Goal: Use online tool/utility

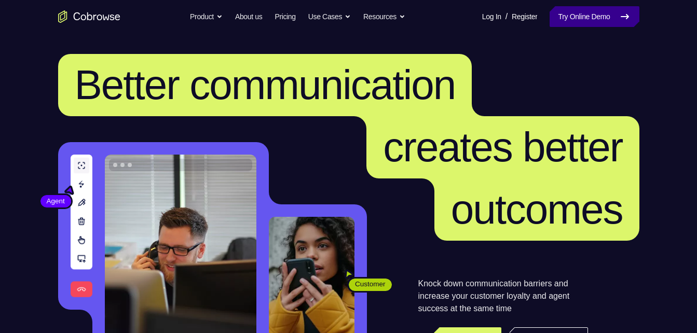
click at [574, 15] on link "Try Online Demo" at bounding box center [593, 16] width 89 height 21
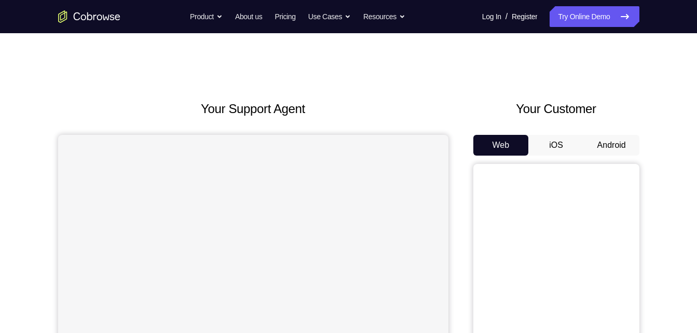
click at [607, 137] on button "Android" at bounding box center [610, 145] width 55 height 21
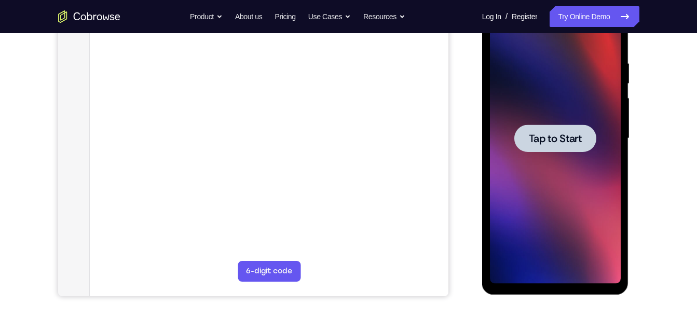
scroll to position [187, 0]
click at [541, 140] on span "Tap to Start" at bounding box center [554, 138] width 53 height 10
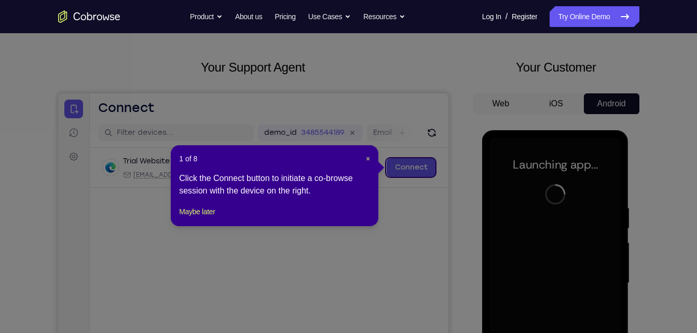
scroll to position [0, 0]
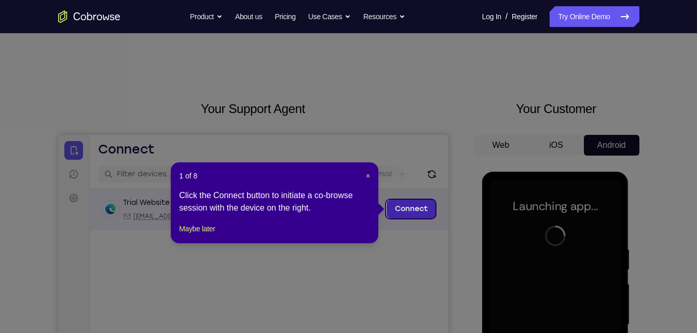
click at [401, 210] on link "Connect" at bounding box center [410, 209] width 49 height 19
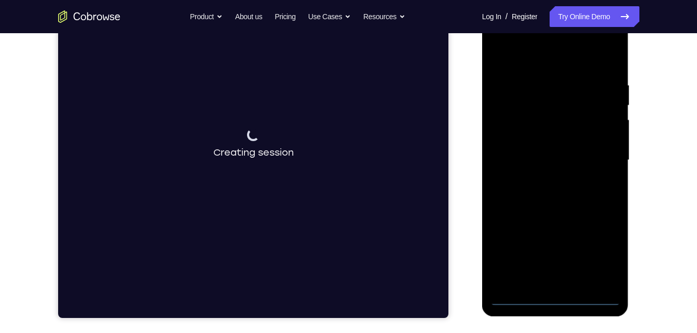
scroll to position [169, 0]
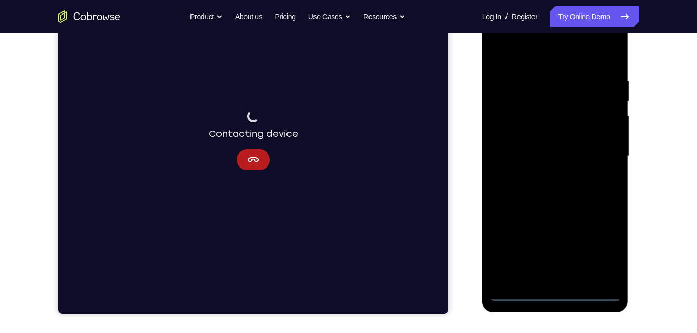
click at [551, 296] on div at bounding box center [555, 156] width 131 height 290
click at [597, 242] on div at bounding box center [555, 156] width 131 height 290
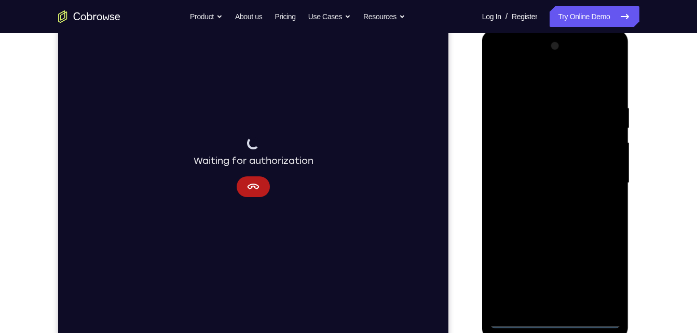
scroll to position [150, 0]
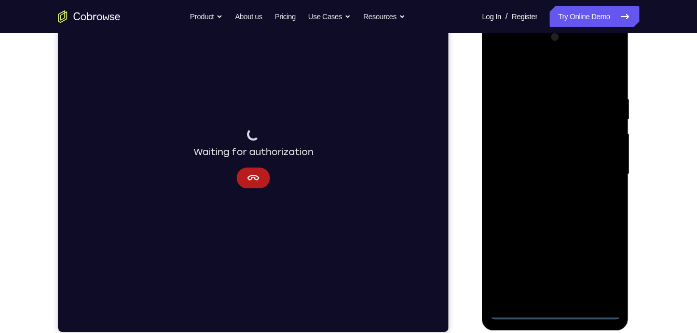
click at [531, 67] on div at bounding box center [555, 174] width 131 height 290
click at [598, 174] on div at bounding box center [555, 174] width 131 height 290
click at [540, 192] on div at bounding box center [555, 174] width 131 height 290
click at [564, 163] on div at bounding box center [555, 174] width 131 height 290
click at [577, 156] on div at bounding box center [555, 174] width 131 height 290
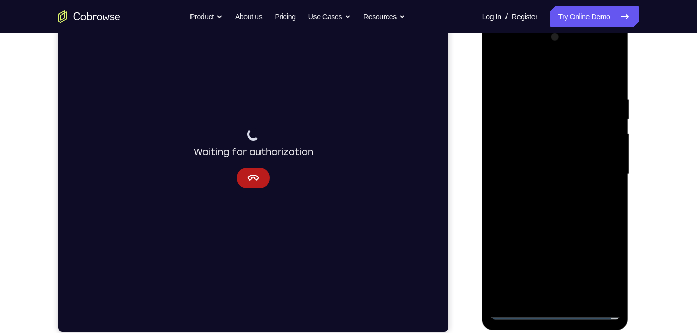
click at [577, 156] on div at bounding box center [555, 174] width 131 height 290
click at [579, 175] on div at bounding box center [555, 174] width 131 height 290
click at [540, 206] on div at bounding box center [555, 174] width 131 height 290
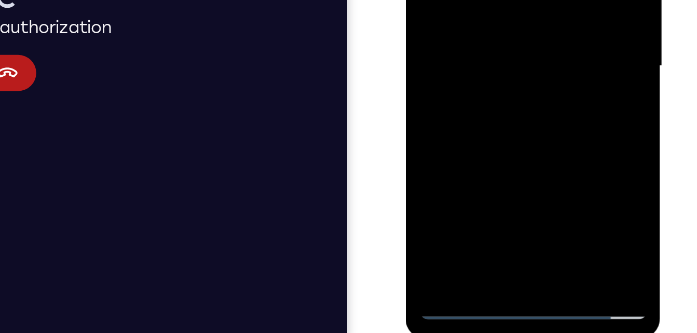
scroll to position [142, 0]
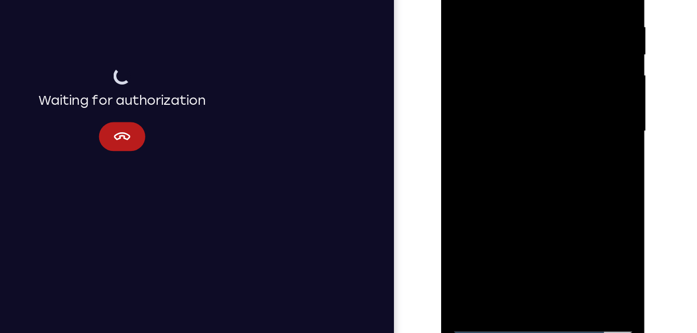
click at [538, 193] on div at bounding box center [514, 71] width 131 height 290
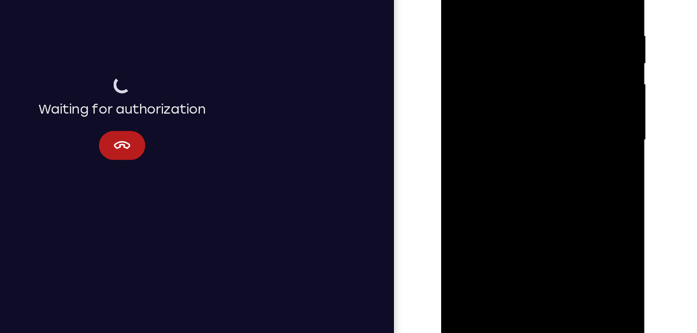
click at [500, 135] on div at bounding box center [514, 80] width 131 height 290
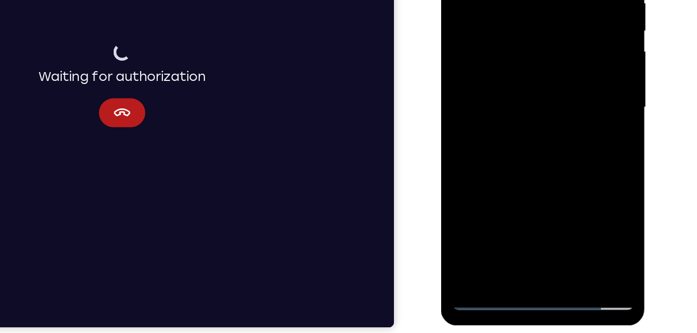
scroll to position [154, 0]
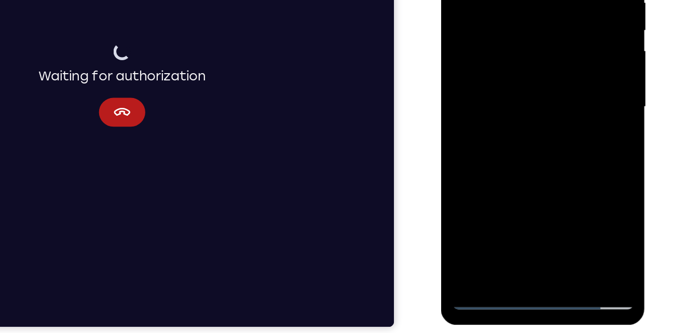
click at [477, 185] on div at bounding box center [514, 47] width 131 height 290
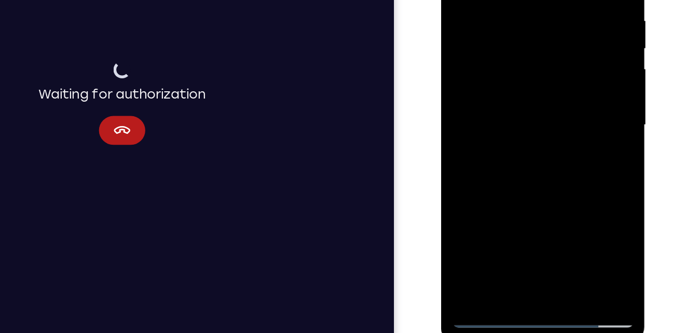
click at [498, 0] on div at bounding box center [514, 65] width 131 height 290
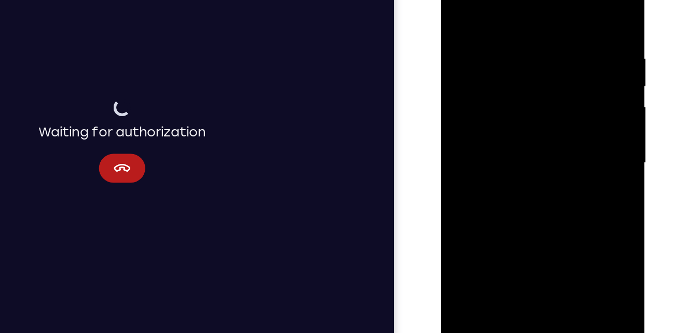
click at [558, 1] on div at bounding box center [514, 103] width 131 height 290
click at [560, 51] on div at bounding box center [514, 103] width 131 height 290
click at [568, 3] on div at bounding box center [514, 103] width 131 height 290
click at [531, 28] on div at bounding box center [514, 103] width 131 height 290
click at [568, 4] on div at bounding box center [514, 103] width 131 height 290
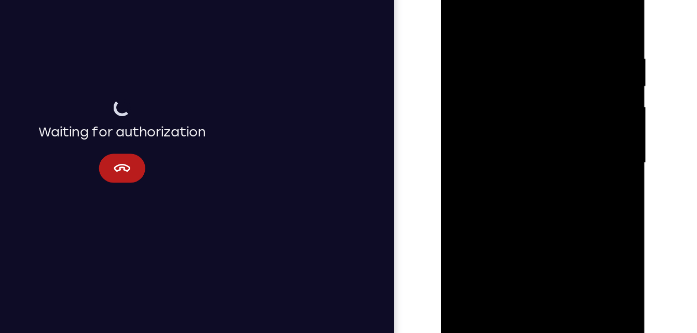
click at [539, 223] on div at bounding box center [514, 103] width 131 height 290
click at [523, 96] on div at bounding box center [514, 103] width 131 height 290
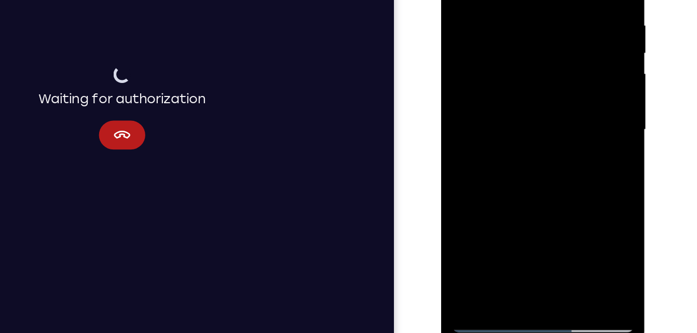
click at [559, 94] on div at bounding box center [514, 70] width 131 height 290
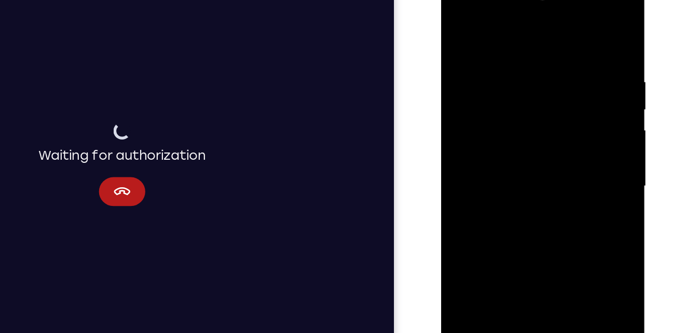
click at [459, 23] on div at bounding box center [514, 126] width 131 height 290
click at [502, 170] on div at bounding box center [514, 126] width 131 height 290
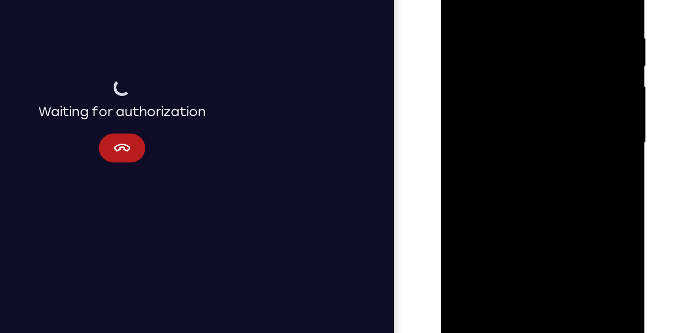
click at [477, 102] on div at bounding box center [514, 83] width 131 height 290
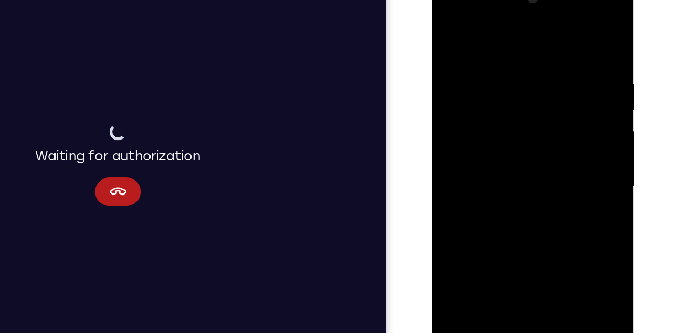
click at [565, 29] on div at bounding box center [505, 129] width 131 height 290
click at [566, 0] on div at bounding box center [505, 129] width 131 height 290
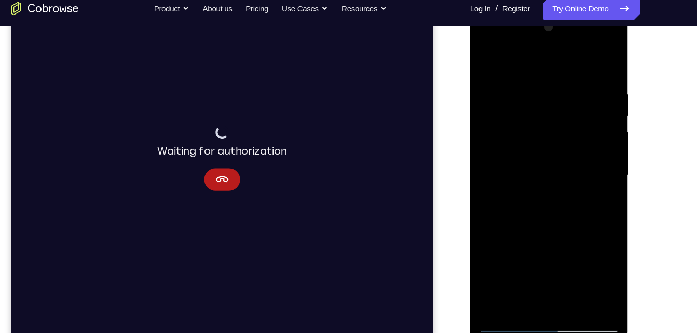
drag, startPoint x: 646, startPoint y: 82, endPoint x: 650, endPoint y: 156, distance: 73.7
click at [650, 156] on div "Your Support Agent Your Customer Web iOS Android Next Steps We’d be happy to gi…" at bounding box center [349, 222] width 664 height 684
click at [603, 30] on div at bounding box center [542, 163] width 131 height 290
click at [483, 60] on div at bounding box center [542, 163] width 131 height 290
drag, startPoint x: 533, startPoint y: 210, endPoint x: 531, endPoint y: 99, distance: 111.0
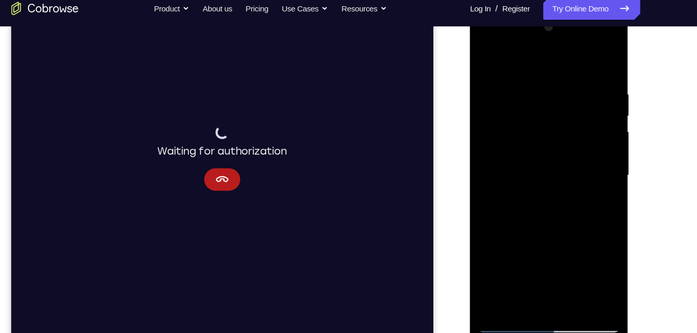
click at [531, 99] on div at bounding box center [542, 163] width 131 height 290
drag, startPoint x: 540, startPoint y: 234, endPoint x: 532, endPoint y: 97, distance: 137.7
click at [532, 97] on div at bounding box center [542, 163] width 131 height 290
drag, startPoint x: 540, startPoint y: 246, endPoint x: 533, endPoint y: 144, distance: 102.4
click at [533, 144] on div at bounding box center [542, 163] width 131 height 290
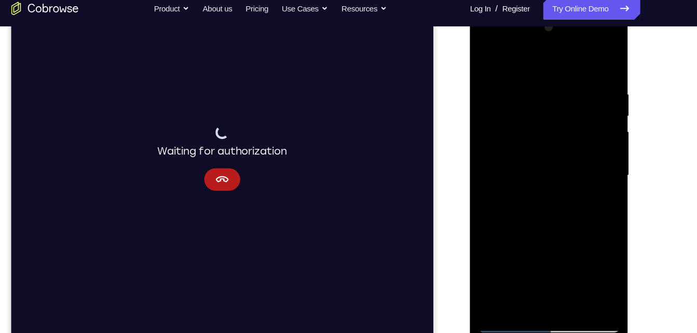
drag, startPoint x: 554, startPoint y: 228, endPoint x: 545, endPoint y: 180, distance: 48.6
click at [545, 180] on div at bounding box center [542, 163] width 131 height 290
click at [539, 203] on div at bounding box center [542, 163] width 131 height 290
drag, startPoint x: 508, startPoint y: 189, endPoint x: 486, endPoint y: 190, distance: 22.4
click at [486, 190] on div at bounding box center [542, 163] width 131 height 290
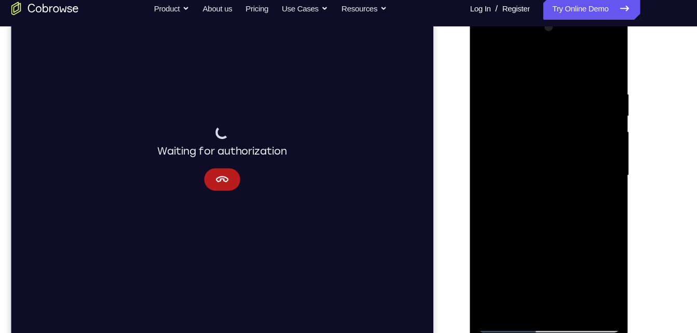
click at [492, 191] on div at bounding box center [542, 163] width 131 height 290
click at [590, 191] on div at bounding box center [542, 163] width 131 height 290
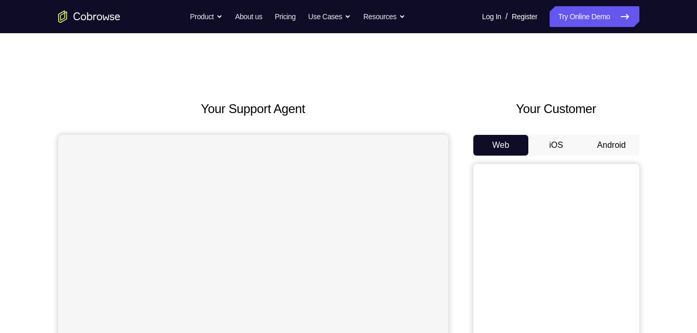
click at [615, 148] on button "Android" at bounding box center [610, 145] width 55 height 21
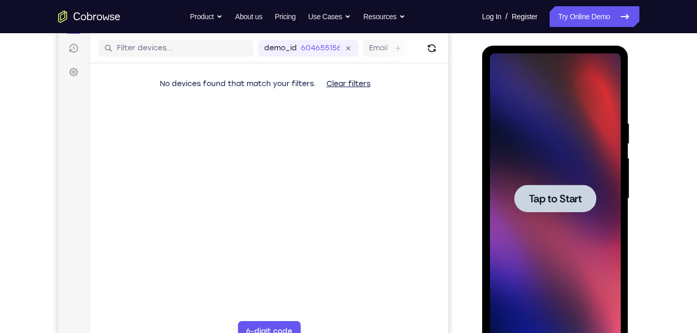
click at [558, 213] on div at bounding box center [555, 198] width 131 height 290
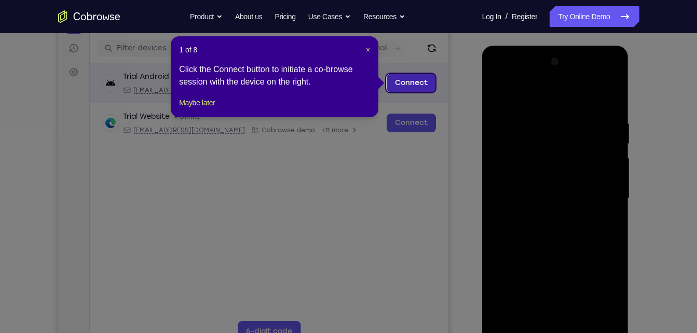
click at [427, 88] on link "Connect" at bounding box center [410, 83] width 49 height 19
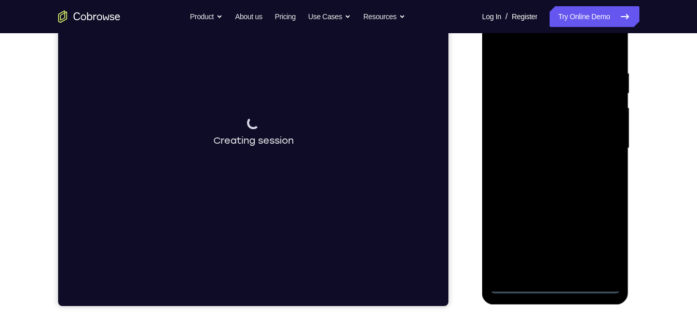
scroll to position [175, 0]
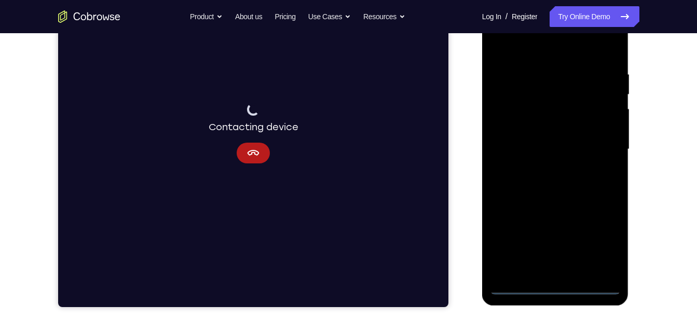
click at [558, 287] on div at bounding box center [555, 149] width 131 height 290
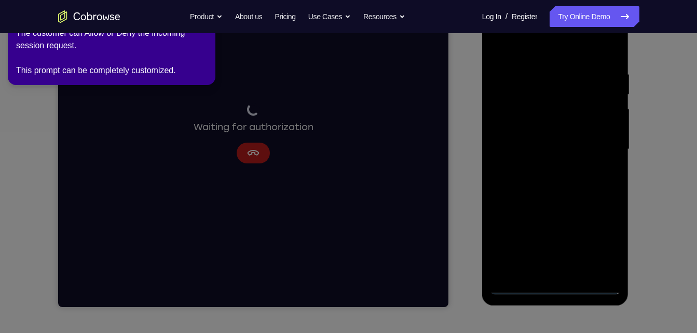
click at [605, 244] on icon at bounding box center [350, 164] width 708 height 337
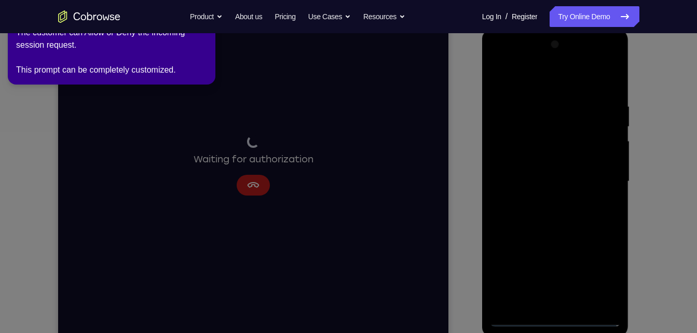
scroll to position [143, 0]
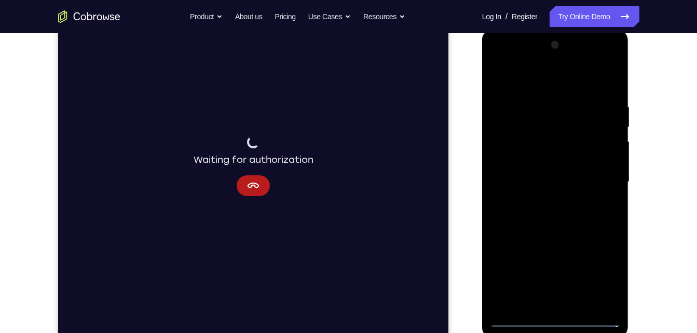
click at [565, 199] on div at bounding box center [555, 182] width 131 height 290
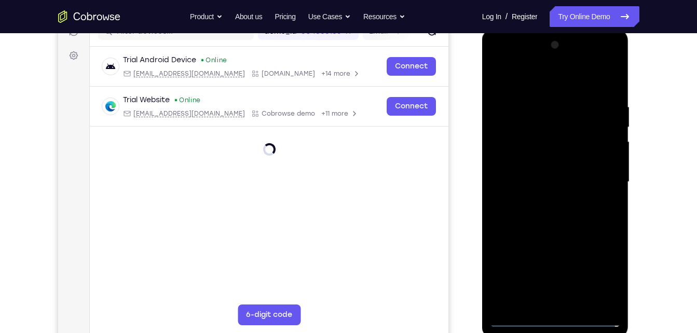
click at [558, 320] on div at bounding box center [555, 182] width 131 height 290
click at [513, 275] on div at bounding box center [555, 182] width 131 height 290
click at [607, 268] on div at bounding box center [555, 182] width 131 height 290
click at [558, 279] on div at bounding box center [555, 182] width 131 height 290
click at [518, 216] on div at bounding box center [555, 182] width 131 height 290
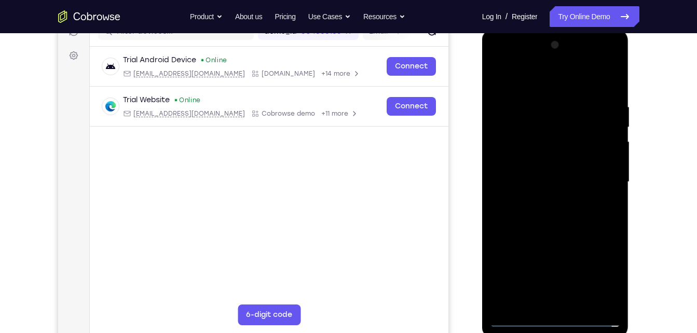
click at [564, 280] on div at bounding box center [555, 182] width 131 height 290
click at [560, 298] on div at bounding box center [555, 182] width 131 height 290
click at [556, 284] on div at bounding box center [555, 182] width 131 height 290
click at [559, 317] on div at bounding box center [555, 182] width 131 height 290
click at [601, 272] on div at bounding box center [555, 182] width 131 height 290
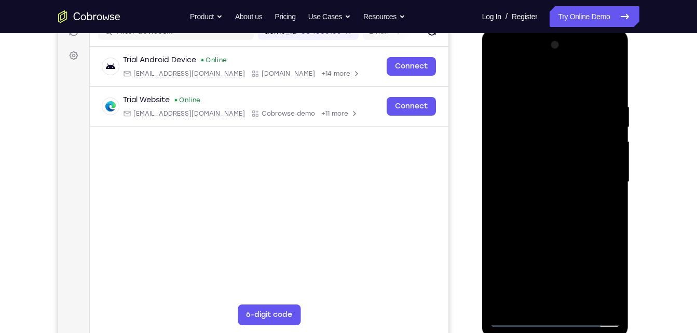
click at [550, 80] on div at bounding box center [555, 182] width 131 height 290
click at [600, 177] on div at bounding box center [555, 182] width 131 height 290
click at [560, 275] on div at bounding box center [555, 182] width 131 height 290
click at [547, 302] on div at bounding box center [555, 182] width 131 height 290
click at [520, 318] on div at bounding box center [555, 182] width 131 height 290
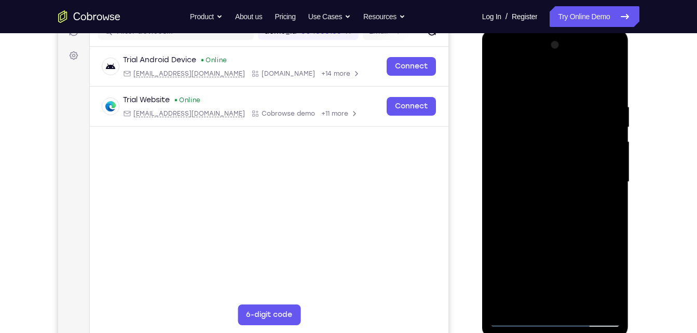
click at [566, 305] on div at bounding box center [555, 182] width 131 height 290
click at [566, 165] on div at bounding box center [555, 182] width 131 height 290
click at [562, 182] on div at bounding box center [555, 182] width 131 height 290
click at [559, 230] on div at bounding box center [555, 182] width 131 height 290
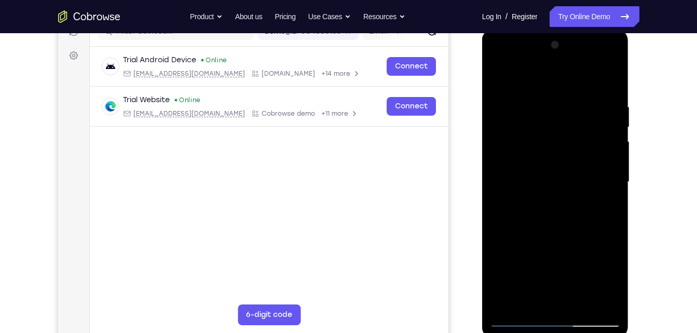
click at [574, 109] on div at bounding box center [555, 182] width 131 height 290
click at [602, 81] on div at bounding box center [555, 182] width 131 height 290
click at [603, 77] on div at bounding box center [555, 182] width 131 height 290
click at [612, 80] on div at bounding box center [555, 182] width 131 height 290
click at [496, 77] on div at bounding box center [555, 182] width 131 height 290
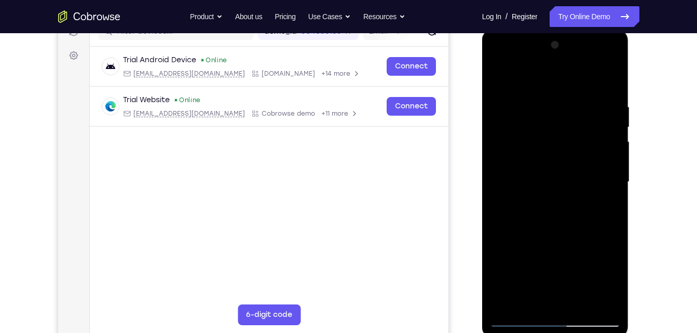
click at [576, 302] on div at bounding box center [555, 182] width 131 height 290
click at [548, 238] on div at bounding box center [555, 182] width 131 height 290
click at [499, 77] on div at bounding box center [555, 182] width 131 height 290
click at [524, 308] on div at bounding box center [555, 182] width 131 height 290
click at [507, 301] on div at bounding box center [555, 182] width 131 height 290
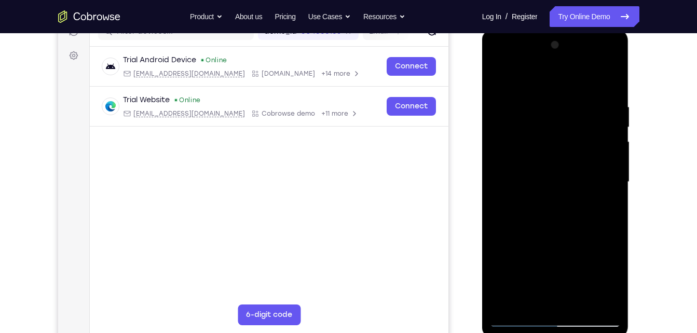
click at [580, 307] on div at bounding box center [555, 182] width 131 height 290
click at [563, 182] on div at bounding box center [555, 182] width 131 height 290
click at [498, 79] on div at bounding box center [555, 182] width 131 height 290
click at [503, 76] on div at bounding box center [555, 182] width 131 height 290
click at [578, 302] on div at bounding box center [555, 182] width 131 height 290
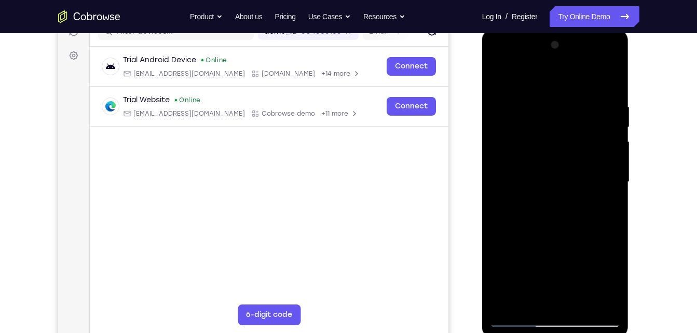
click at [564, 178] on div at bounding box center [555, 182] width 131 height 290
click at [595, 204] on div at bounding box center [555, 182] width 131 height 290
click at [602, 207] on div at bounding box center [555, 182] width 131 height 290
click at [493, 78] on div at bounding box center [555, 182] width 131 height 290
click at [502, 77] on div at bounding box center [555, 182] width 131 height 290
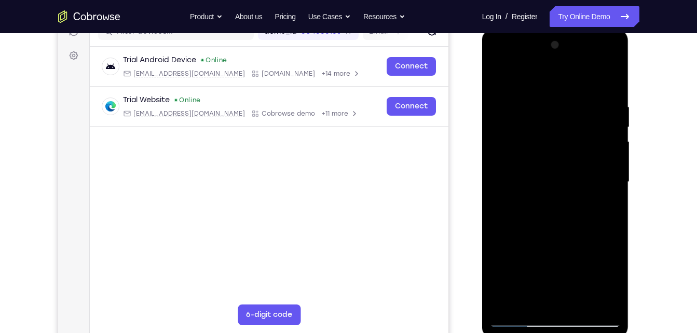
click at [533, 305] on div at bounding box center [555, 182] width 131 height 290
click at [595, 78] on div at bounding box center [555, 182] width 131 height 290
click at [605, 78] on div at bounding box center [555, 182] width 131 height 290
click at [508, 304] on div at bounding box center [555, 182] width 131 height 290
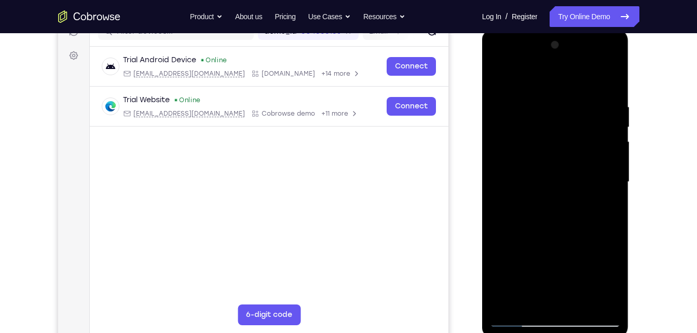
click at [508, 304] on div at bounding box center [555, 182] width 131 height 290
click at [580, 298] on div at bounding box center [555, 182] width 131 height 290
click at [504, 81] on div at bounding box center [555, 182] width 131 height 290
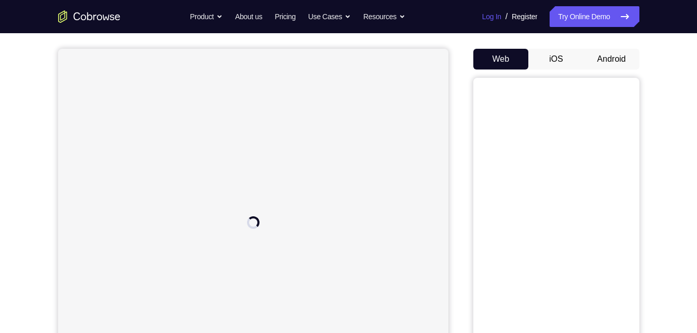
scroll to position [86, 0]
click at [603, 62] on button "Android" at bounding box center [610, 59] width 55 height 21
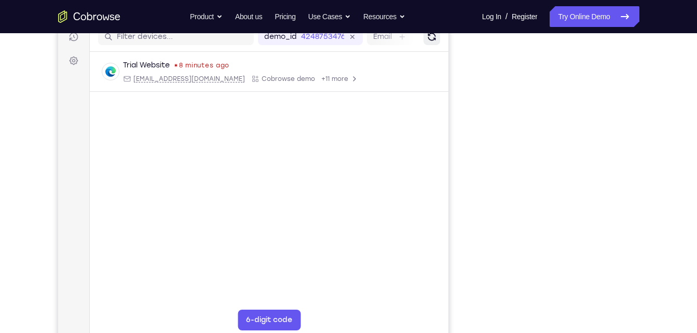
scroll to position [138, 0]
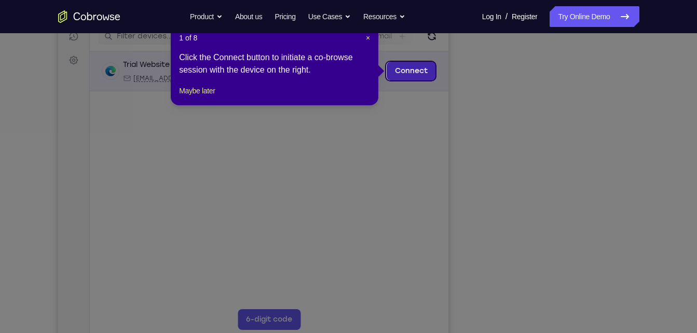
click at [428, 76] on link "Connect" at bounding box center [410, 71] width 49 height 19
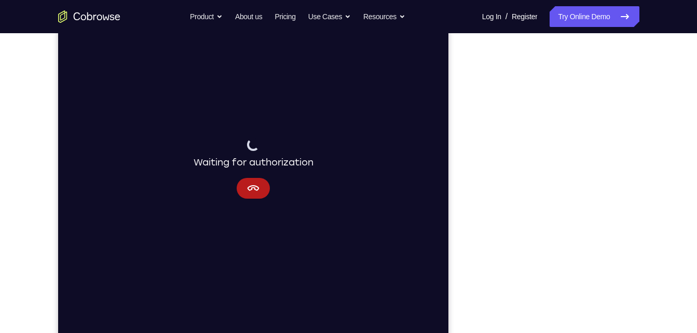
scroll to position [140, 0]
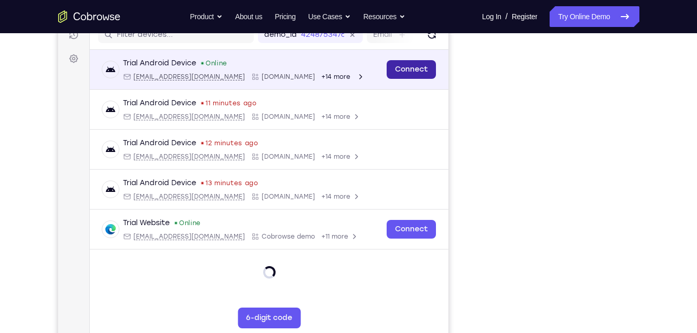
click at [426, 68] on link "Connect" at bounding box center [410, 69] width 49 height 19
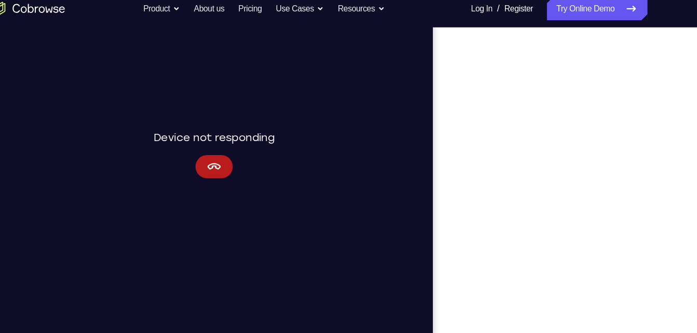
scroll to position [139, 0]
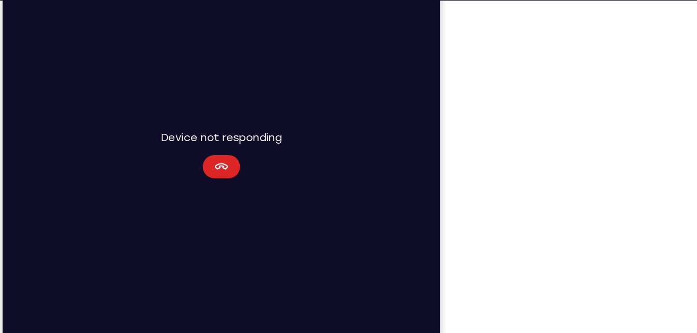
click at [199, 147] on icon "Cancel" at bounding box center [196, 144] width 12 height 12
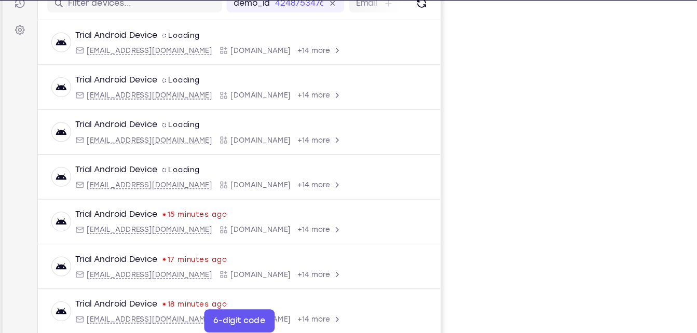
scroll to position [115, 0]
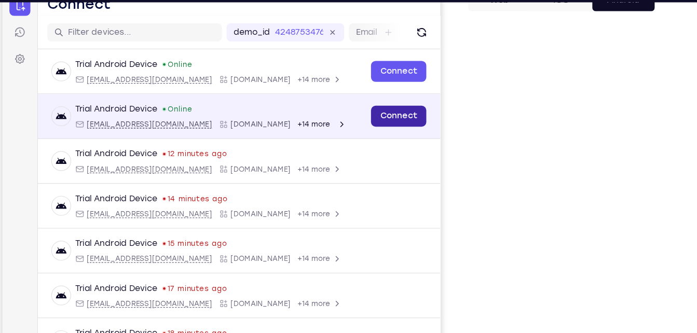
click at [351, 98] on link "Connect" at bounding box center [354, 102] width 49 height 19
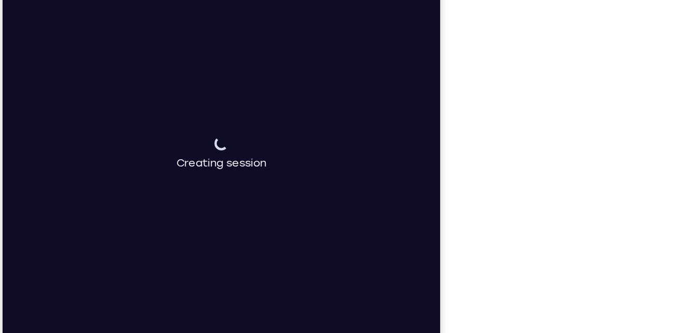
scroll to position [136, 0]
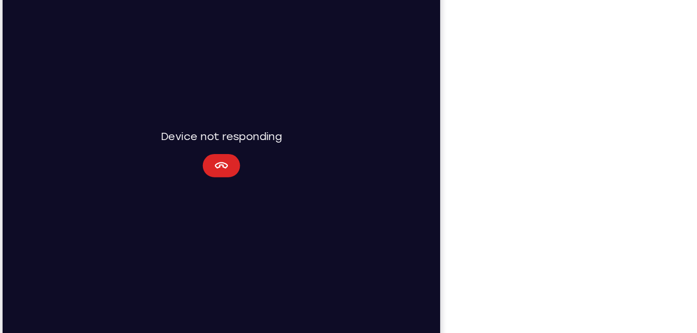
click at [202, 139] on icon "Cancel" at bounding box center [196, 143] width 12 height 12
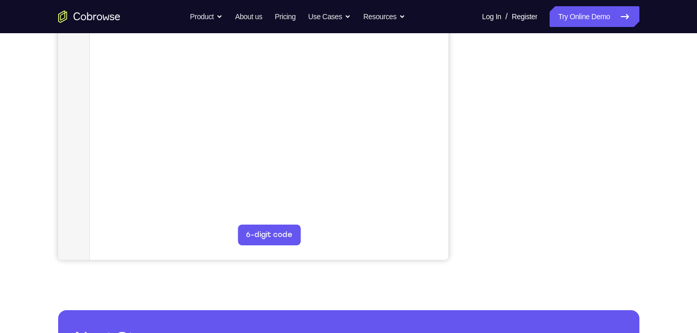
scroll to position [110, 0]
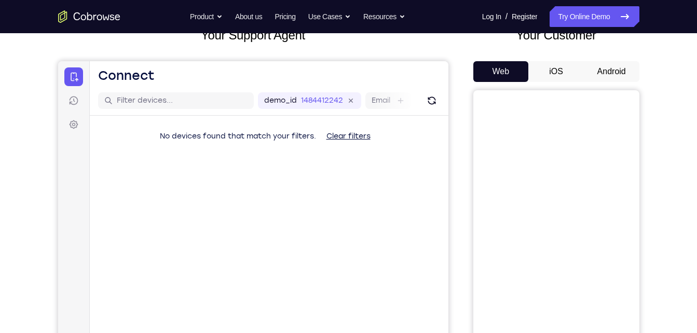
scroll to position [73, 0]
click at [613, 66] on button "Android" at bounding box center [610, 72] width 55 height 21
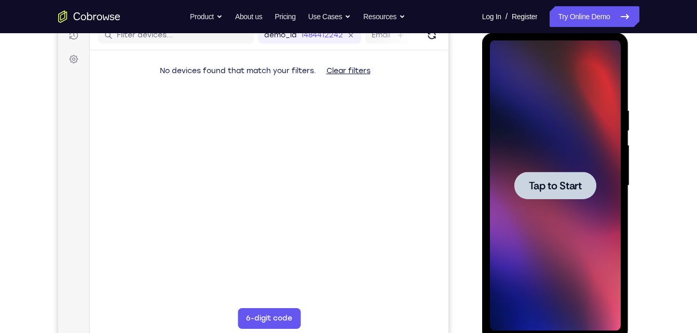
scroll to position [134, 0]
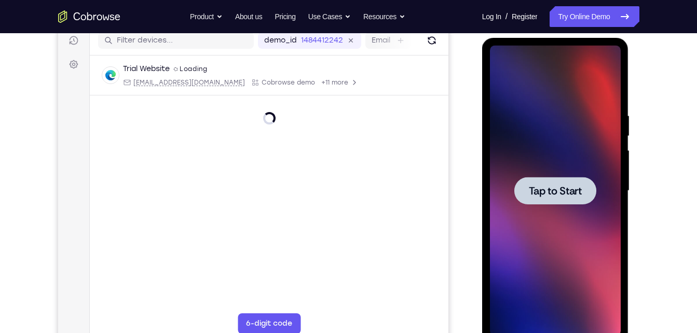
click at [561, 198] on div at bounding box center [555, 190] width 82 height 27
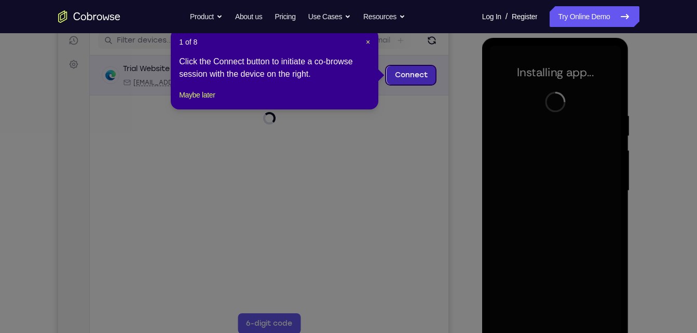
click at [414, 74] on link "Connect" at bounding box center [410, 75] width 49 height 19
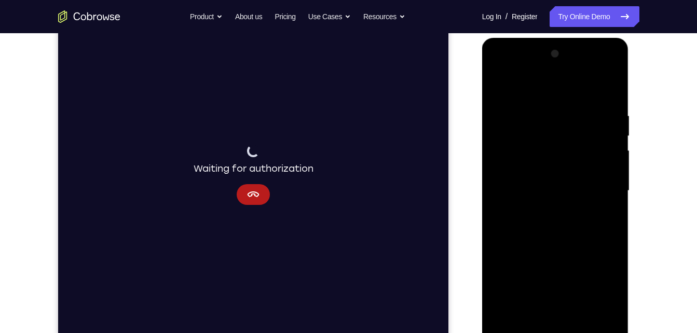
click at [562, 329] on div at bounding box center [555, 191] width 131 height 290
click at [605, 280] on div at bounding box center [555, 191] width 131 height 290
click at [545, 92] on div at bounding box center [555, 191] width 131 height 290
click at [600, 186] on div at bounding box center [555, 191] width 131 height 290
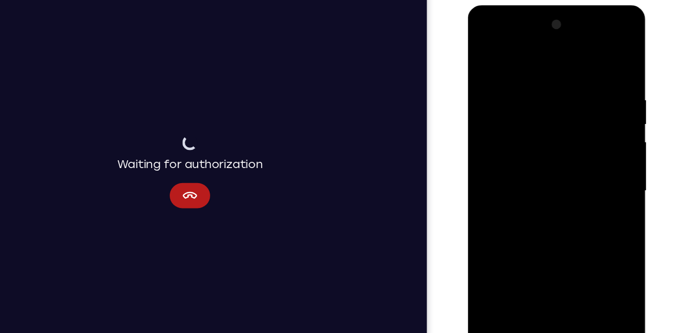
scroll to position [143, 0]
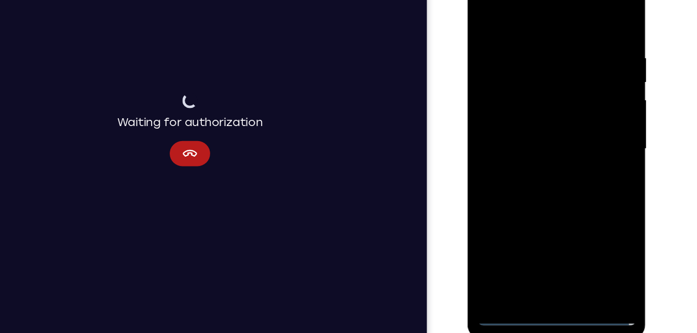
click at [550, 239] on div at bounding box center [540, 116] width 131 height 290
click at [538, 110] on div at bounding box center [540, 116] width 131 height 290
click at [538, 97] on div at bounding box center [540, 116] width 131 height 290
click at [534, 118] on div at bounding box center [540, 116] width 131 height 290
click at [596, 22] on div at bounding box center [540, 116] width 131 height 290
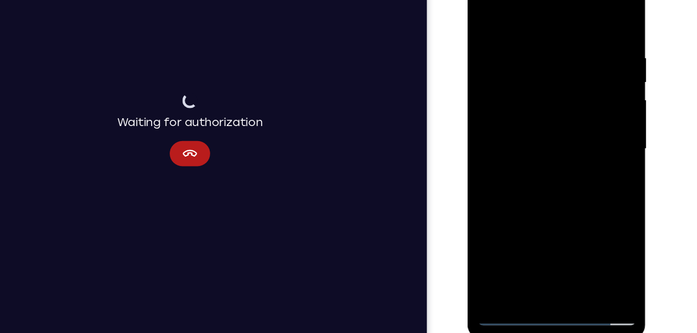
click at [562, 167] on div at bounding box center [540, 116] width 131 height 290
click at [562, 239] on div at bounding box center [540, 116] width 131 height 290
click at [520, 168] on div at bounding box center [540, 116] width 131 height 290
click at [503, 256] on div at bounding box center [540, 116] width 131 height 290
click at [538, 238] on div at bounding box center [540, 116] width 131 height 290
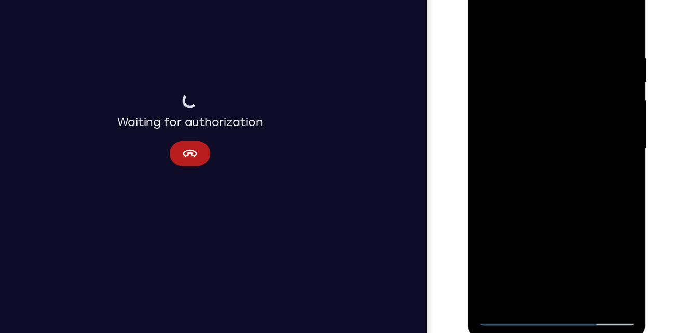
drag, startPoint x: 552, startPoint y: 166, endPoint x: 525, endPoint y: -9, distance: 177.4
click at [525, 0] on div at bounding box center [540, 116] width 131 height 290
drag, startPoint x: 511, startPoint y: 52, endPoint x: 511, endPoint y: 38, distance: 13.5
click at [511, 38] on div at bounding box center [540, 116] width 131 height 290
drag, startPoint x: 544, startPoint y: 155, endPoint x: 514, endPoint y: 16, distance: 142.1
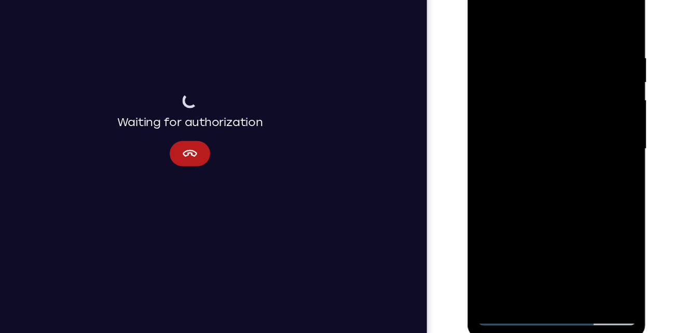
click at [514, 16] on div at bounding box center [540, 116] width 131 height 290
drag, startPoint x: 545, startPoint y: 161, endPoint x: 528, endPoint y: 41, distance: 120.9
click at [528, 41] on div at bounding box center [540, 116] width 131 height 290
drag, startPoint x: 541, startPoint y: 168, endPoint x: 525, endPoint y: 51, distance: 117.7
click at [525, 51] on div at bounding box center [540, 116] width 131 height 290
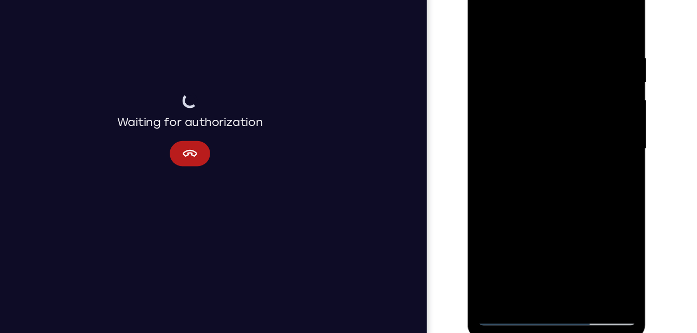
drag, startPoint x: 540, startPoint y: 174, endPoint x: 511, endPoint y: 22, distance: 154.6
click at [511, 22] on div at bounding box center [540, 116] width 131 height 290
drag, startPoint x: 555, startPoint y: 183, endPoint x: 563, endPoint y: 53, distance: 130.4
click at [563, 53] on div at bounding box center [540, 116] width 131 height 290
click at [599, 187] on div at bounding box center [540, 116] width 131 height 290
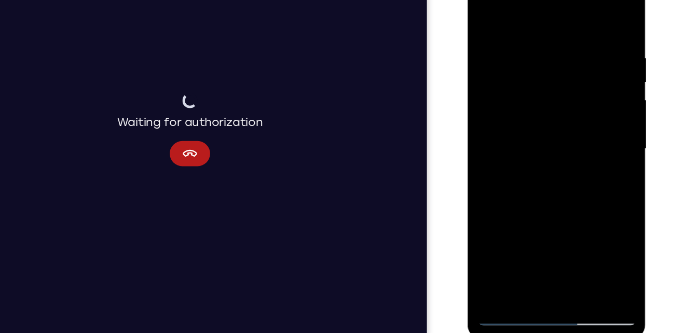
click at [534, 101] on div at bounding box center [540, 116] width 131 height 290
click at [530, 232] on div at bounding box center [540, 116] width 131 height 290
drag, startPoint x: 536, startPoint y: 170, endPoint x: 522, endPoint y: 60, distance: 111.4
click at [522, 60] on div at bounding box center [540, 116] width 131 height 290
drag, startPoint x: 536, startPoint y: 165, endPoint x: 528, endPoint y: 36, distance: 129.4
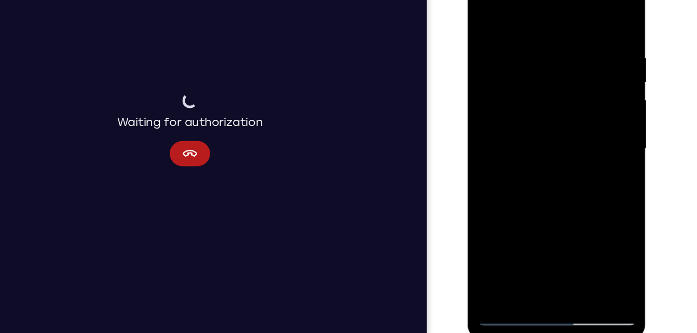
click at [528, 36] on div at bounding box center [540, 116] width 131 height 290
drag, startPoint x: 544, startPoint y: 150, endPoint x: 530, endPoint y: -17, distance: 167.1
click at [530, 0] on div at bounding box center [540, 116] width 131 height 290
drag, startPoint x: 550, startPoint y: 128, endPoint x: 560, endPoint y: -38, distance: 166.7
click at [560, 0] on html "Online web based iOS Simulators and Android Emulators. Run iPhone, iPad, Mobile…" at bounding box center [541, 118] width 148 height 311
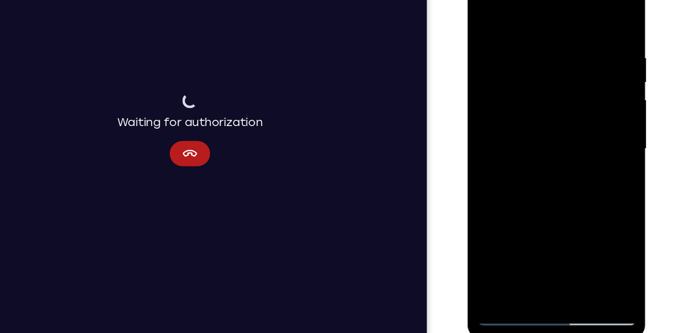
drag, startPoint x: 535, startPoint y: 155, endPoint x: 535, endPoint y: -37, distance: 191.9
click at [535, 0] on div at bounding box center [540, 117] width 147 height 309
drag, startPoint x: 558, startPoint y: 174, endPoint x: 535, endPoint y: 5, distance: 170.1
click at [535, 5] on div at bounding box center [540, 116] width 131 height 290
drag, startPoint x: 551, startPoint y: 167, endPoint x: 522, endPoint y: 86, distance: 86.0
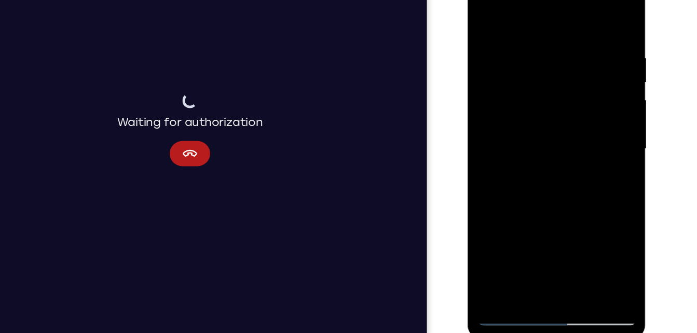
click at [522, 86] on div at bounding box center [540, 116] width 131 height 290
drag, startPoint x: 534, startPoint y: 149, endPoint x: 511, endPoint y: 45, distance: 106.6
click at [511, 45] on div at bounding box center [540, 116] width 131 height 290
